Goal: Check status: Check status

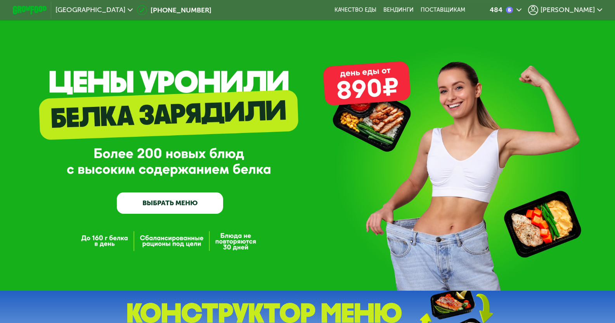
click at [577, 9] on span "[PERSON_NAME]" at bounding box center [568, 10] width 54 height 7
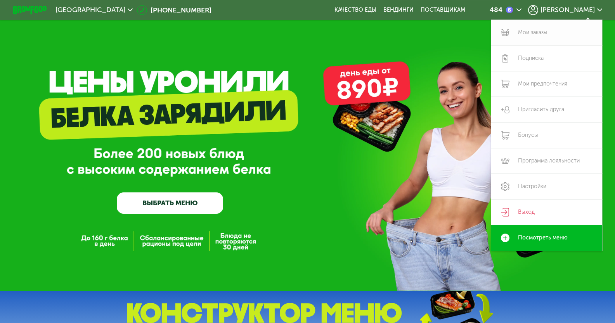
click at [563, 31] on link "Мои заказы" at bounding box center [547, 33] width 111 height 26
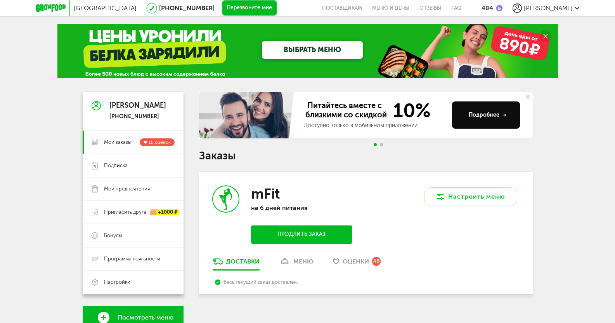
click at [120, 139] on span "Мои заказы" at bounding box center [118, 142] width 28 height 7
click at [119, 163] on span "Подписка" at bounding box center [116, 165] width 24 height 7
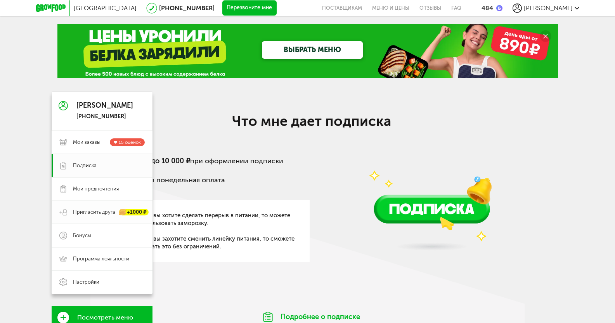
click at [99, 212] on span "Пригласить друга" at bounding box center [94, 211] width 42 height 7
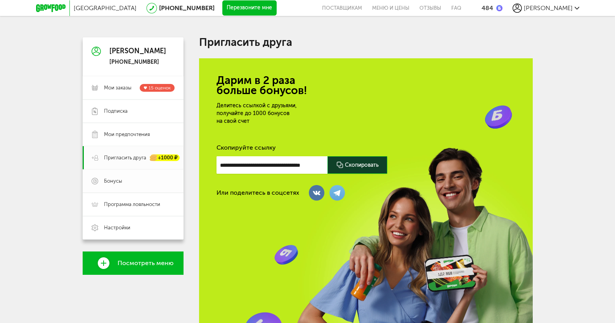
click at [109, 185] on link "Бонусы" at bounding box center [133, 180] width 101 height 23
